Goal: Transaction & Acquisition: Purchase product/service

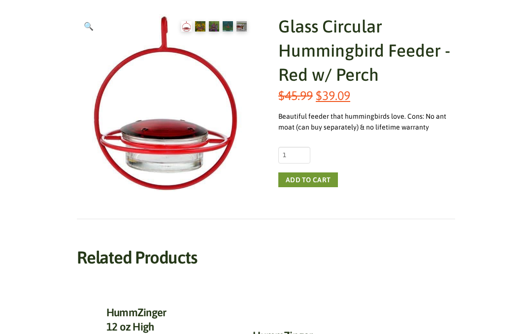
scroll to position [125, 0]
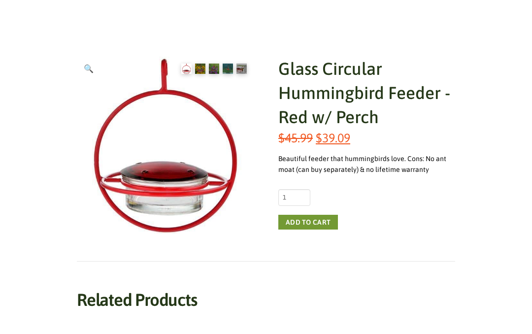
click at [318, 228] on button "Add to cart" at bounding box center [308, 222] width 60 height 15
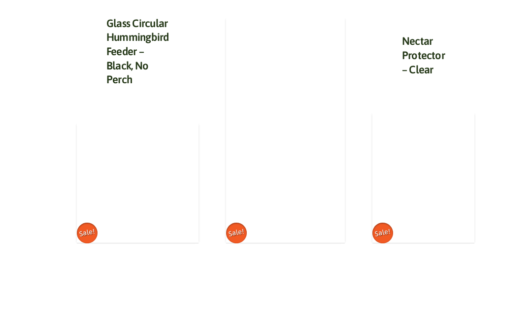
scroll to position [536, 0]
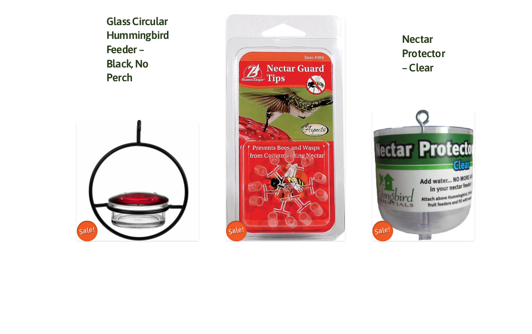
click at [140, 206] on img at bounding box center [138, 181] width 122 height 122
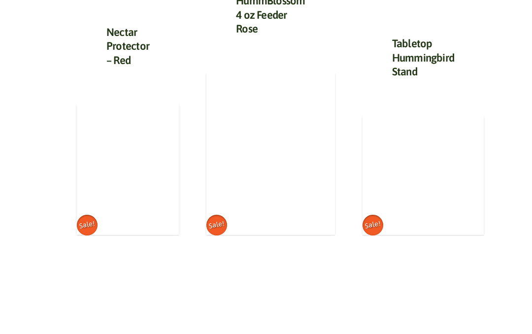
scroll to position [453, 0]
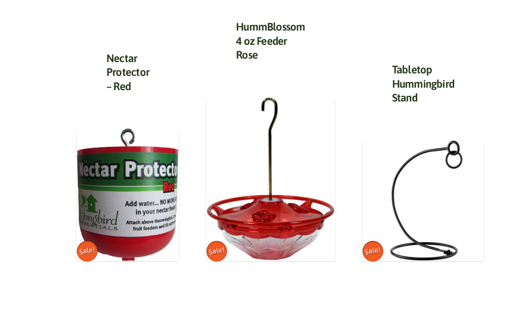
click at [450, 187] on img at bounding box center [424, 201] width 122 height 122
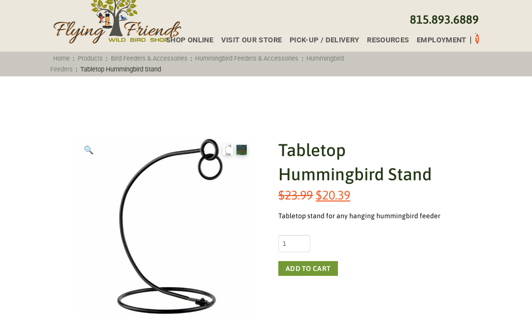
scroll to position [62, 0]
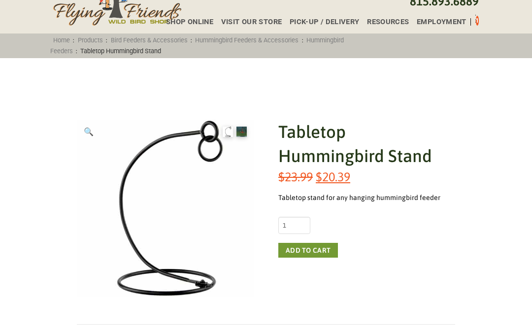
click at [308, 249] on button "Add to cart" at bounding box center [308, 250] width 60 height 15
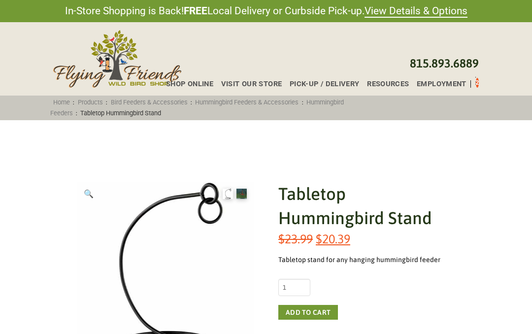
click at [475, 79] on icon "Toggle Off Canvas Content" at bounding box center [475, 82] width 12 height 12
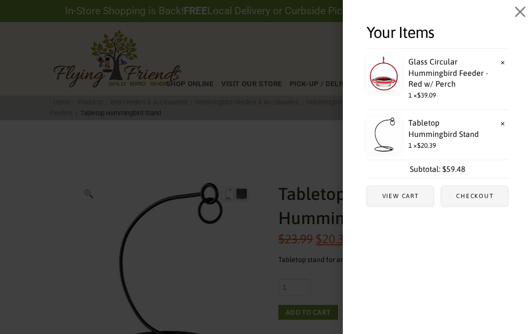
click at [426, 70] on link "Glass Circular Hummingbird Feeder - Red w/ Perch" at bounding box center [434, 72] width 134 height 33
